Goal: Task Accomplishment & Management: Use online tool/utility

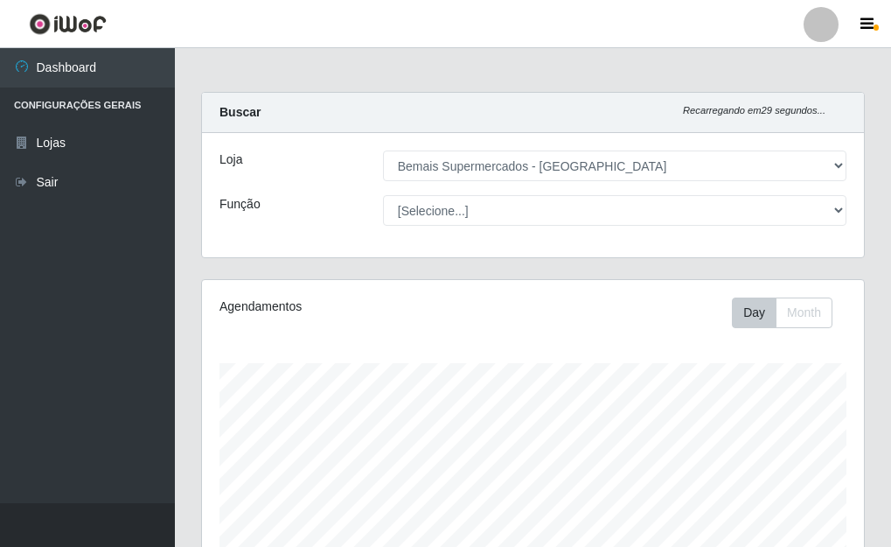
select select "249"
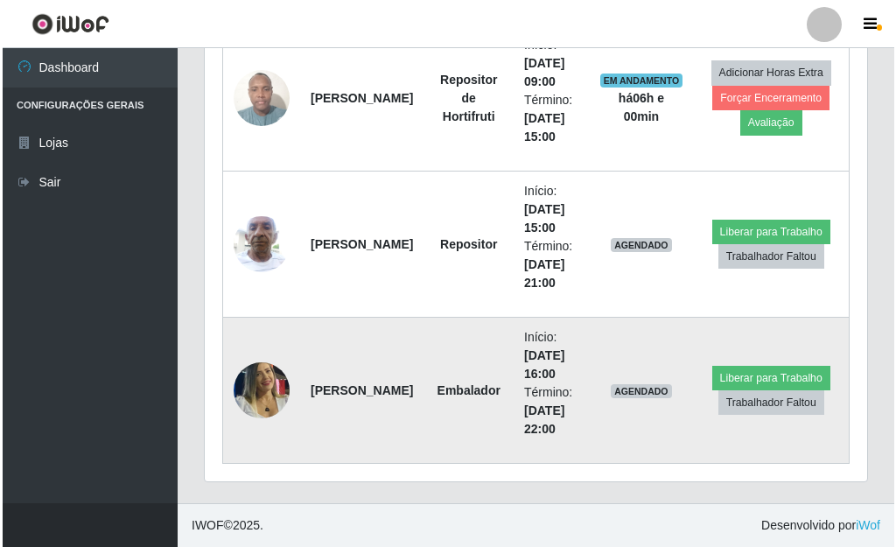
scroll to position [363, 662]
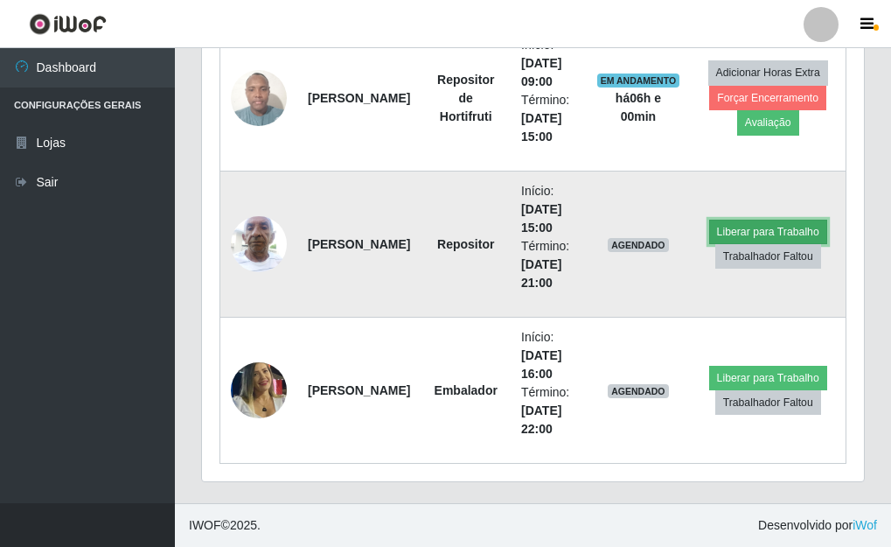
click at [778, 227] on button "Liberar para Trabalho" at bounding box center [768, 232] width 118 height 24
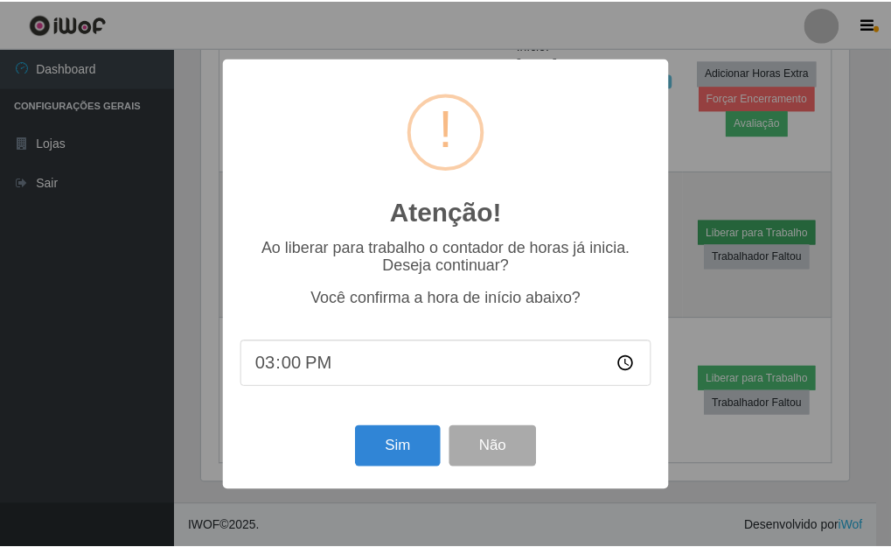
scroll to position [363, 652]
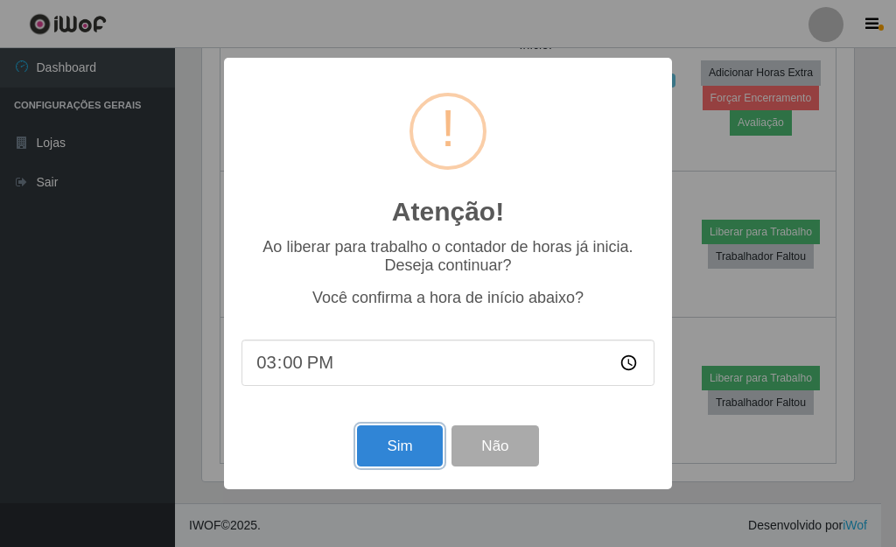
click at [408, 456] on button "Sim" at bounding box center [399, 445] width 85 height 41
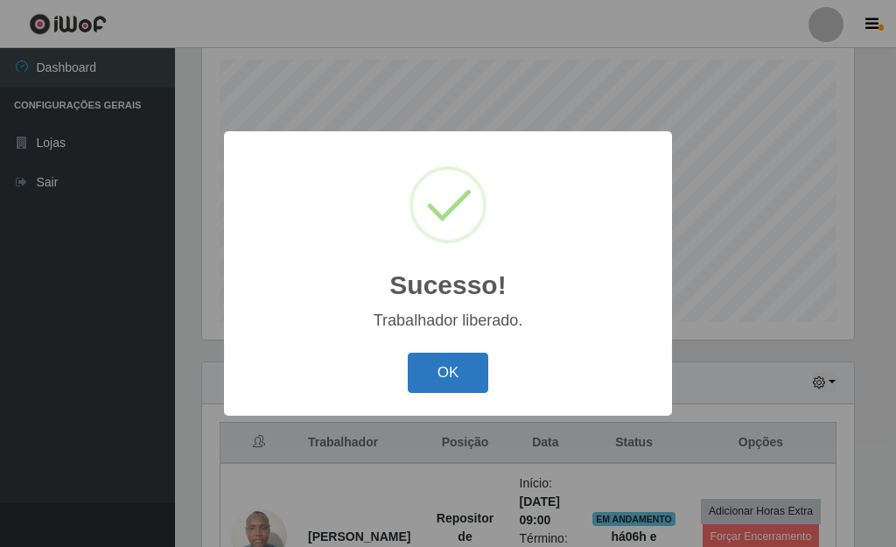
click at [433, 381] on button "OK" at bounding box center [448, 373] width 81 height 41
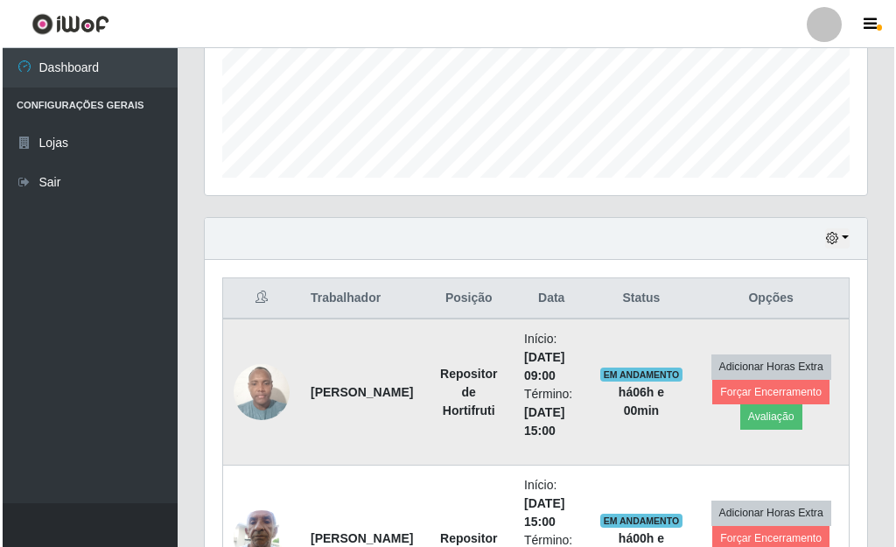
scroll to position [478, 0]
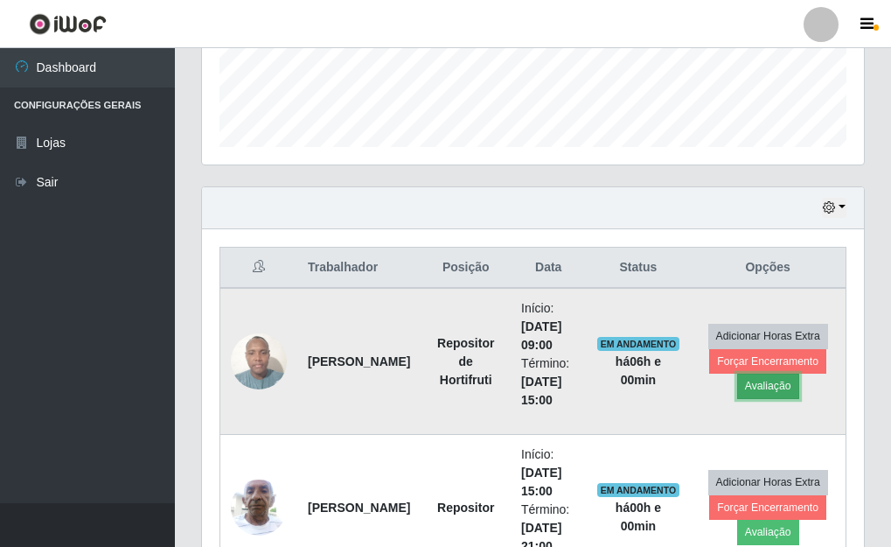
click at [774, 384] on button "Avaliação" at bounding box center [768, 386] width 62 height 24
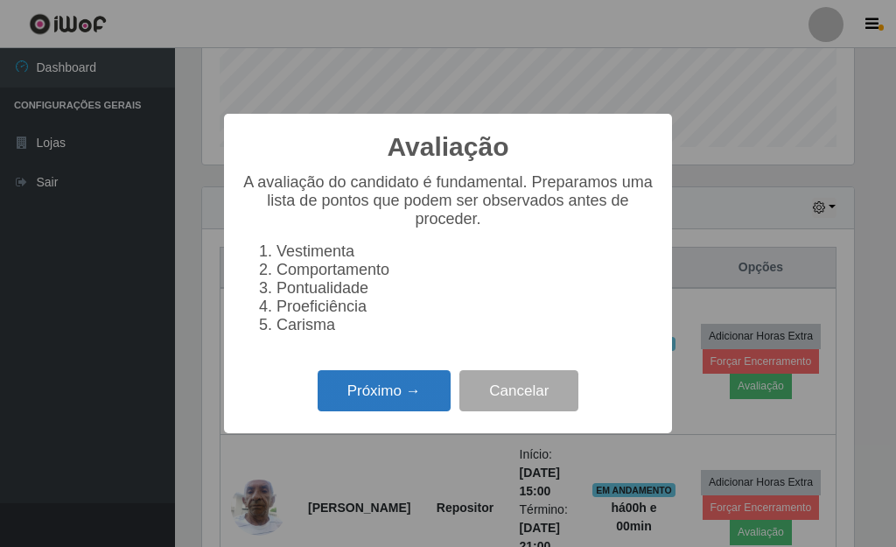
scroll to position [363, 652]
click at [387, 401] on button "Próximo →" at bounding box center [384, 390] width 133 height 41
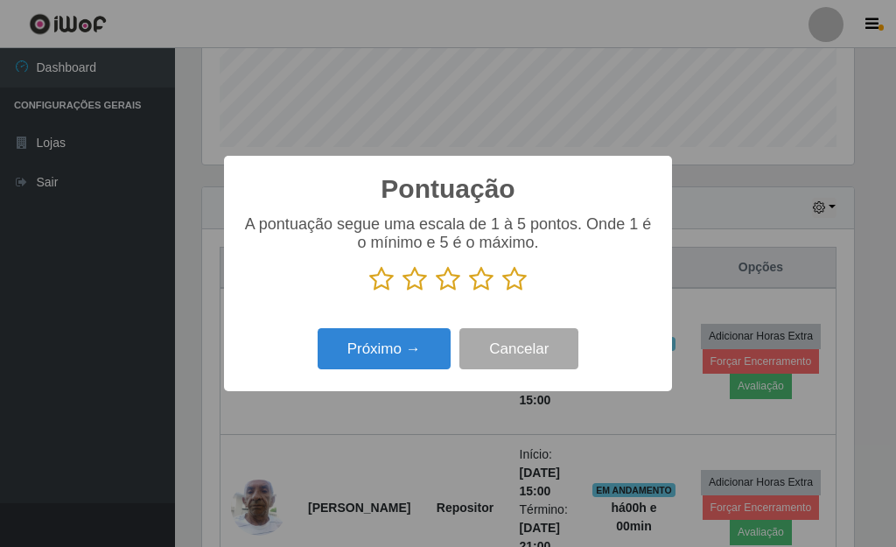
click at [518, 276] on icon at bounding box center [514, 279] width 24 height 26
click at [502, 292] on input "radio" at bounding box center [502, 292] width 0 height 0
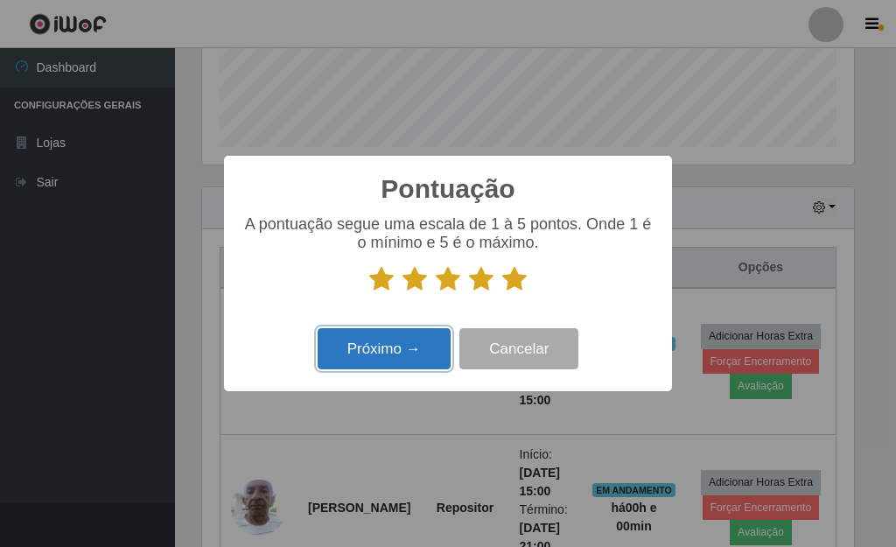
click at [402, 353] on button "Próximo →" at bounding box center [384, 348] width 133 height 41
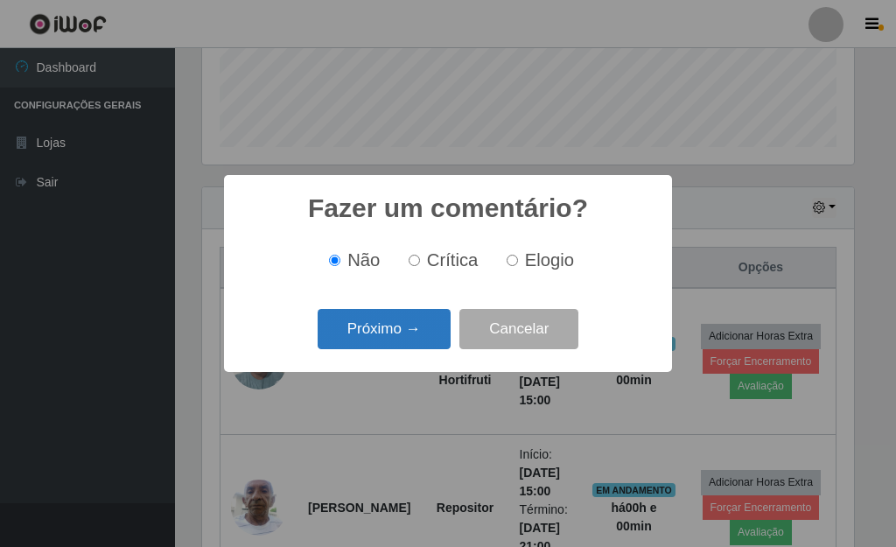
click at [386, 337] on button "Próximo →" at bounding box center [384, 329] width 133 height 41
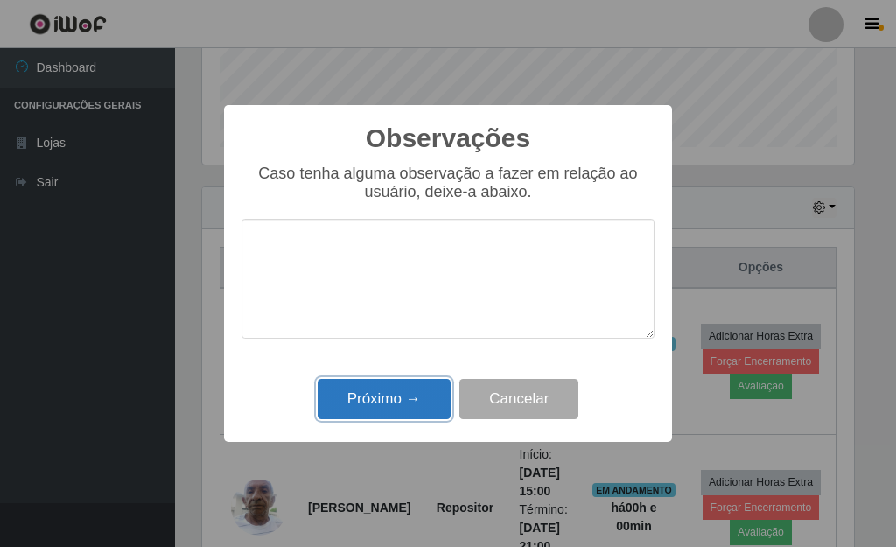
click at [387, 406] on button "Próximo →" at bounding box center [384, 399] width 133 height 41
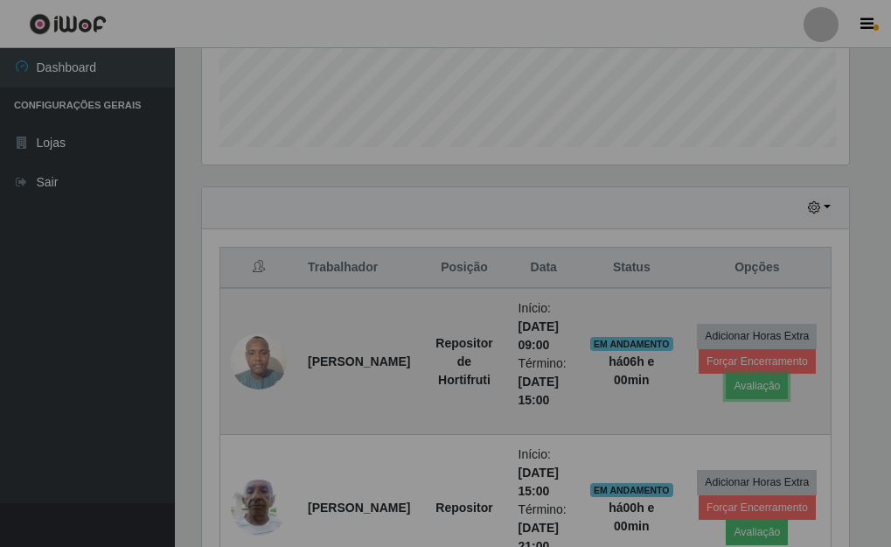
scroll to position [363, 662]
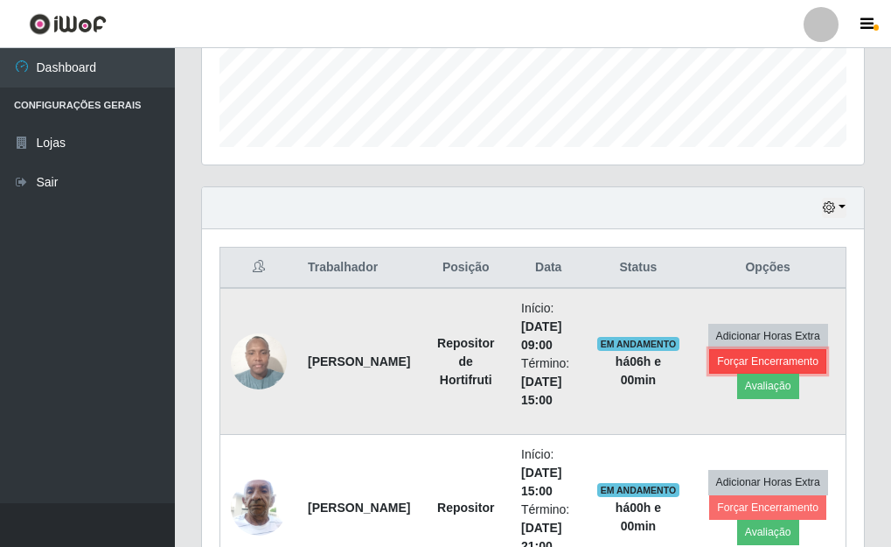
click at [729, 358] on button "Forçar Encerramento" at bounding box center [767, 361] width 117 height 24
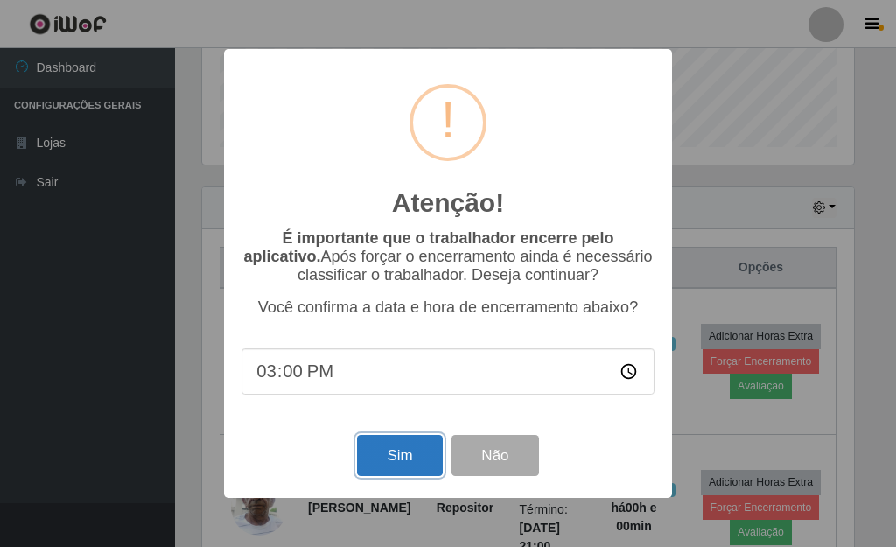
drag, startPoint x: 407, startPoint y: 451, endPoint x: 422, endPoint y: 446, distance: 16.6
click at [422, 446] on button "Sim" at bounding box center [399, 455] width 85 height 41
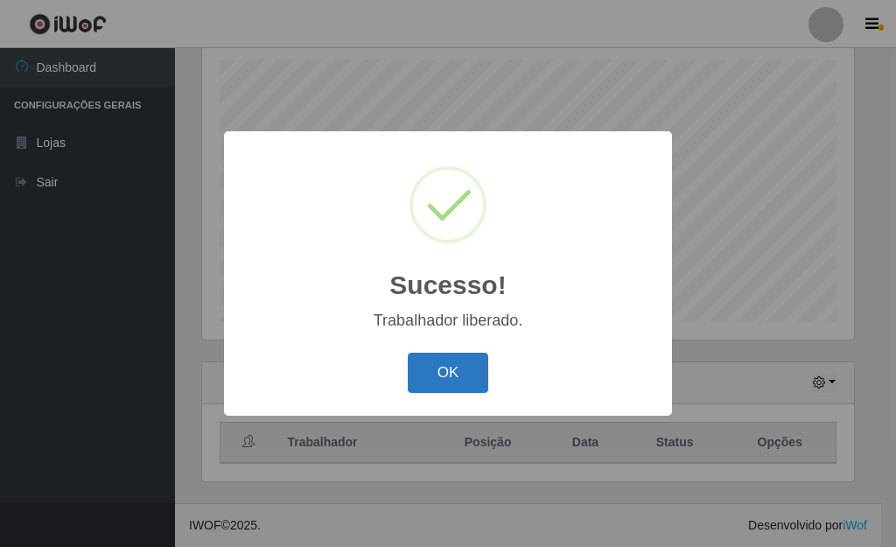
click at [440, 386] on button "OK" at bounding box center [448, 373] width 81 height 41
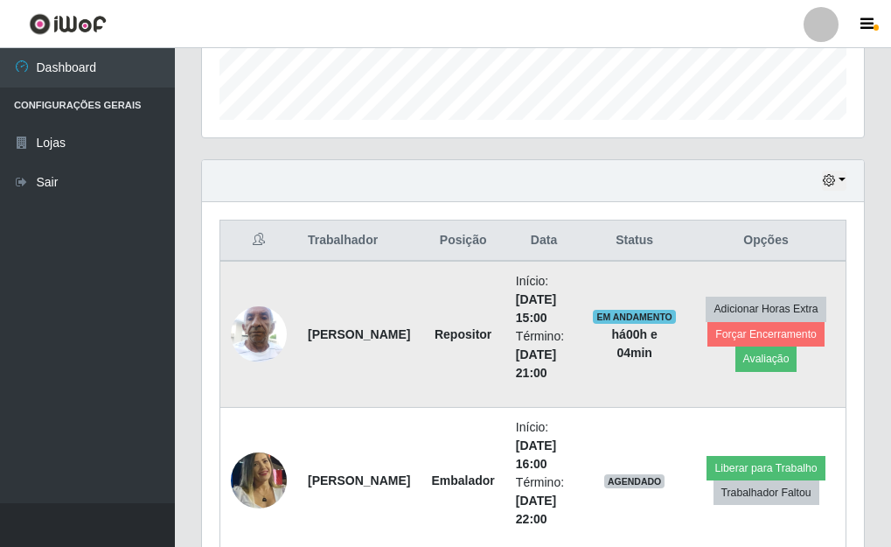
scroll to position [508, 0]
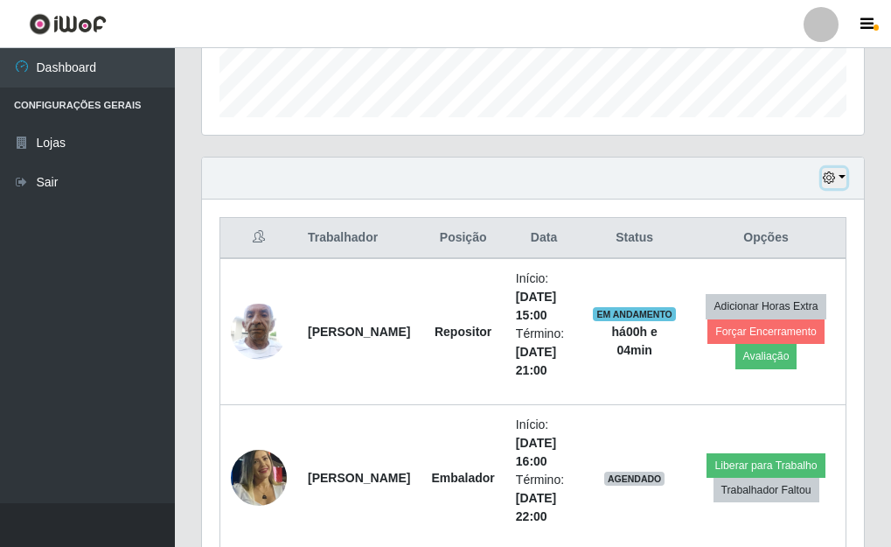
click at [839, 175] on button "button" at bounding box center [834, 178] width 24 height 20
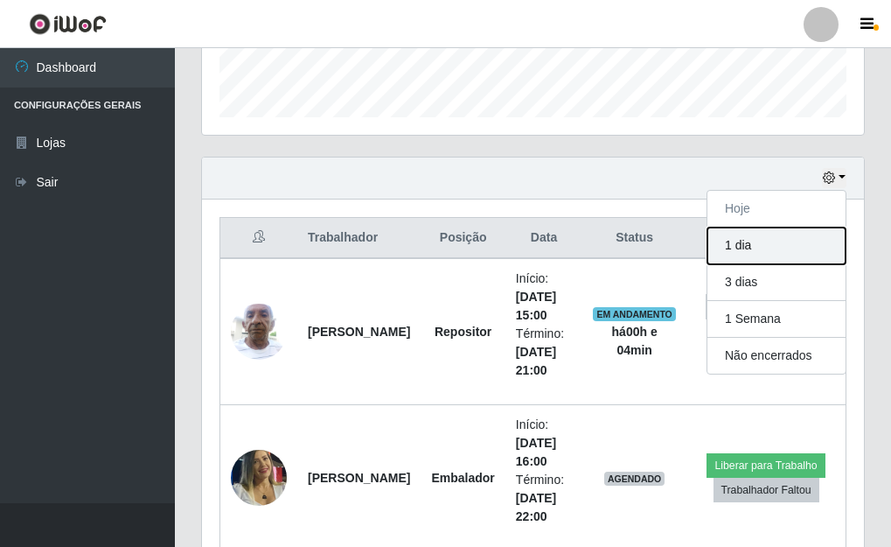
click at [751, 235] on button "1 dia" at bounding box center [777, 245] width 138 height 37
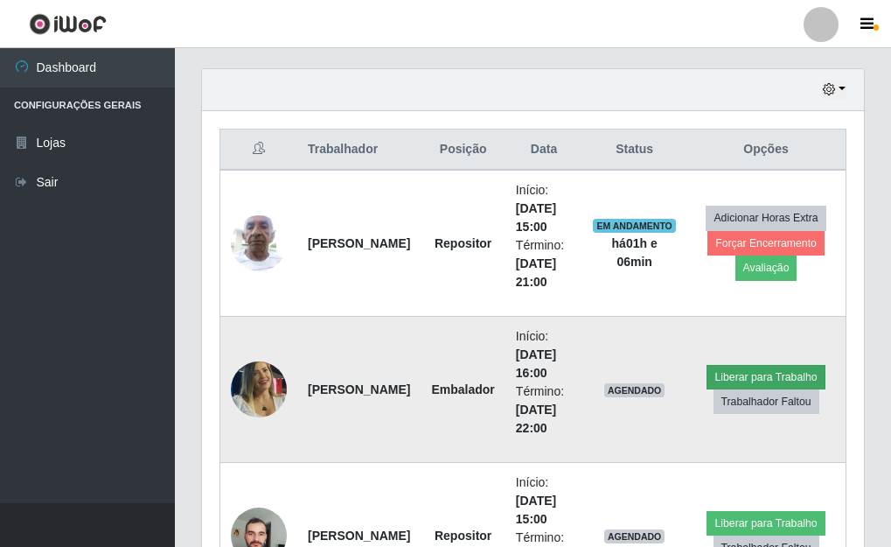
scroll to position [684, 0]
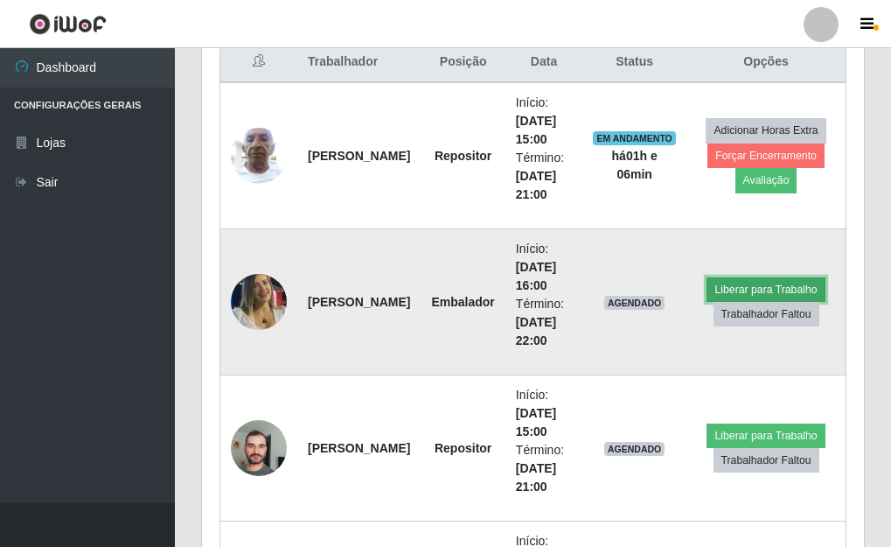
click at [787, 286] on button "Liberar para Trabalho" at bounding box center [766, 289] width 118 height 24
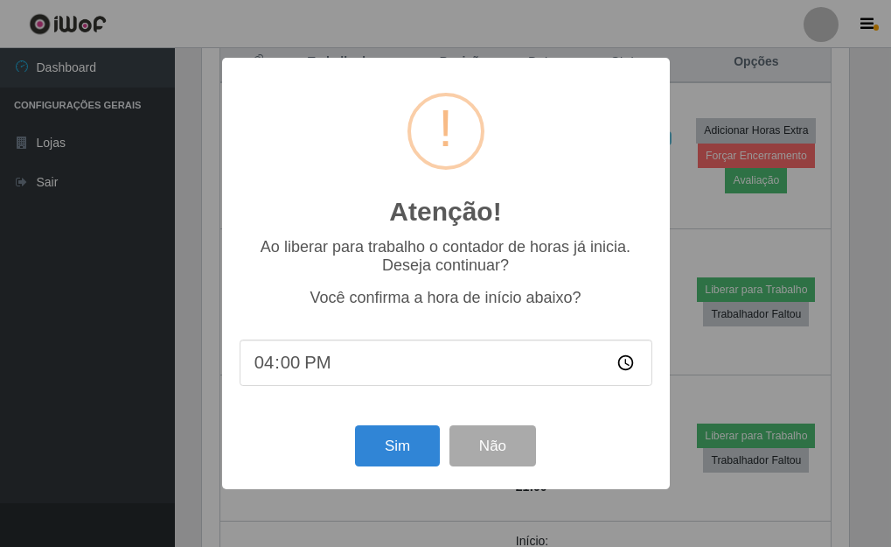
scroll to position [363, 652]
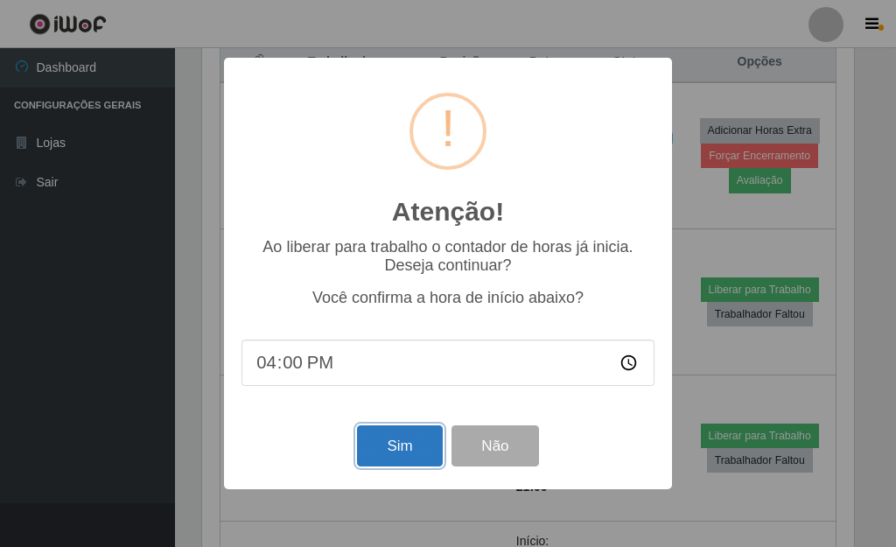
click at [398, 466] on button "Sim" at bounding box center [399, 445] width 85 height 41
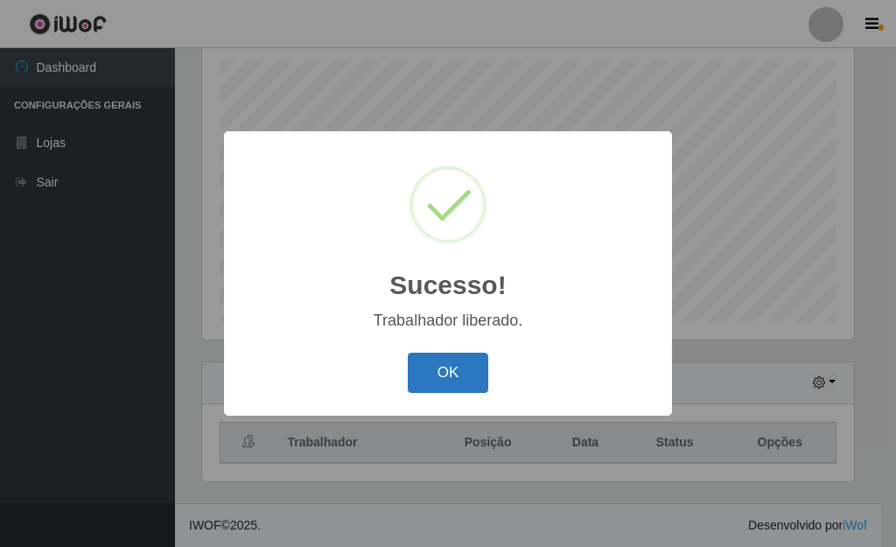
click at [465, 374] on button "OK" at bounding box center [448, 373] width 81 height 41
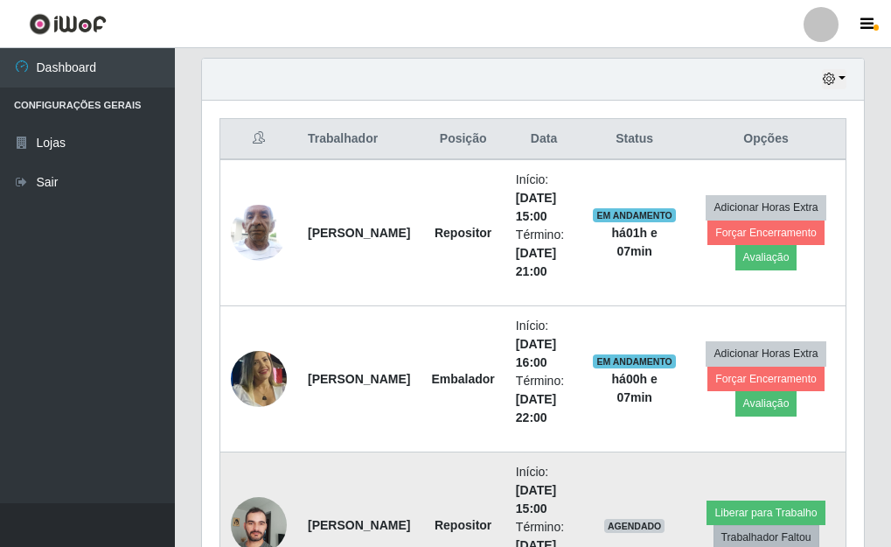
scroll to position [478, 0]
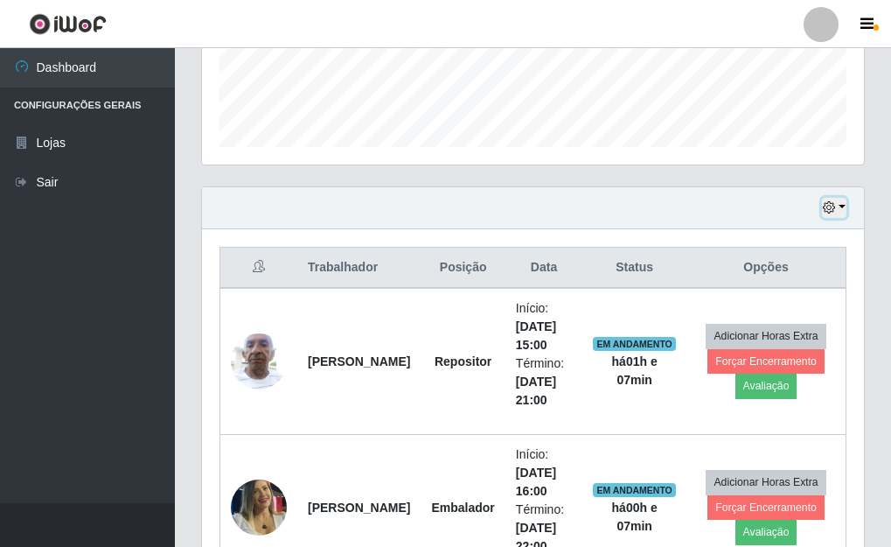
click at [841, 207] on button "button" at bounding box center [834, 208] width 24 height 20
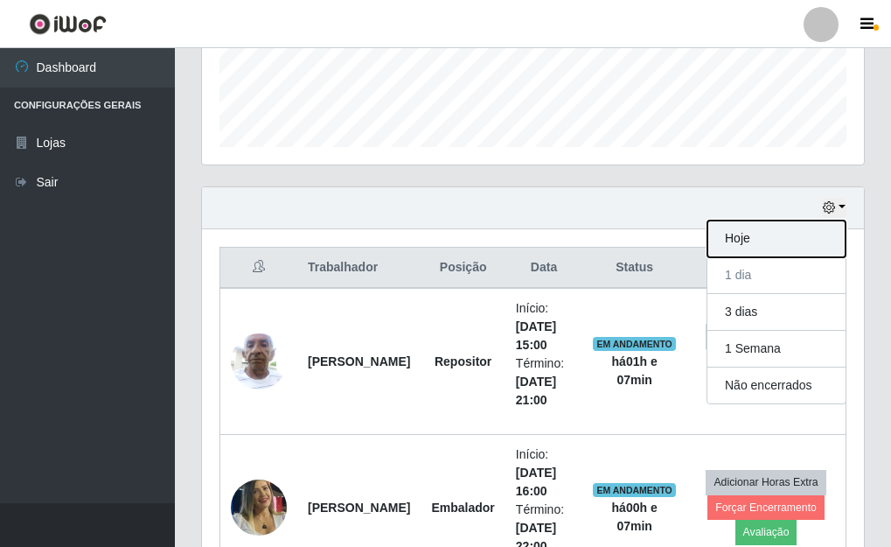
click at [738, 237] on button "Hoje" at bounding box center [777, 238] width 138 height 37
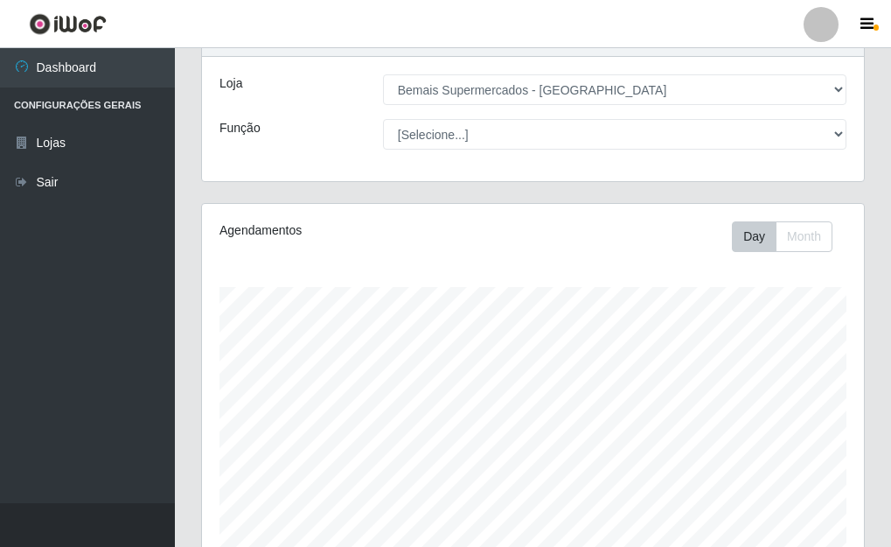
scroll to position [0, 0]
